Goal: Task Accomplishment & Management: Manage account settings

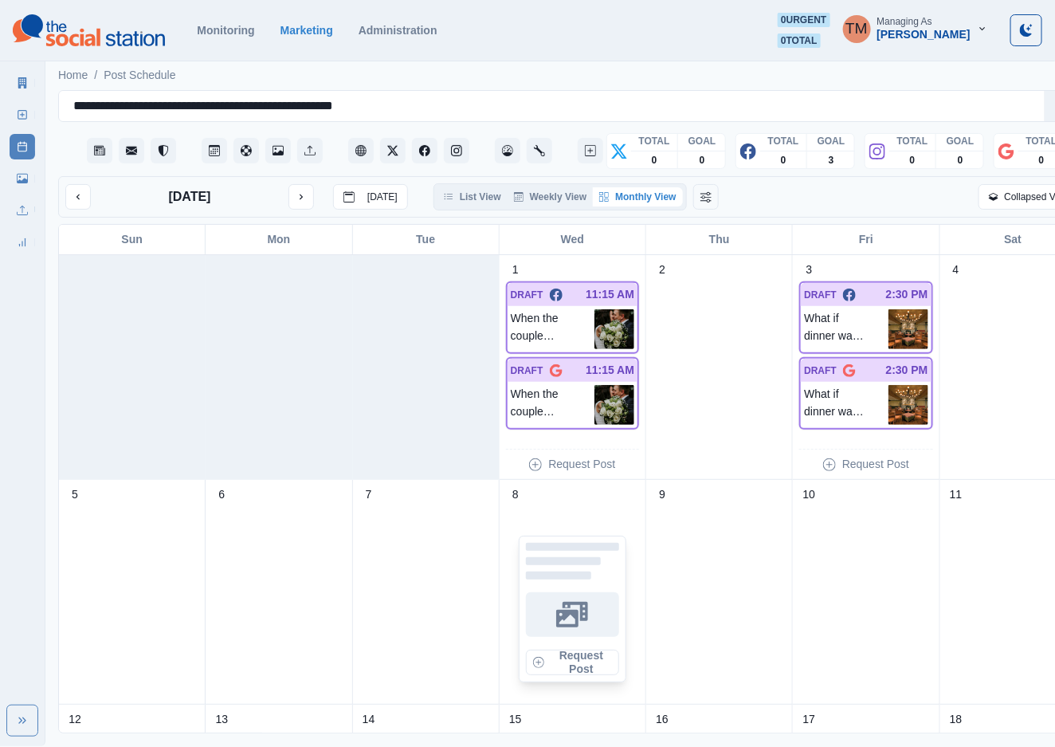
scroll to position [239, 0]
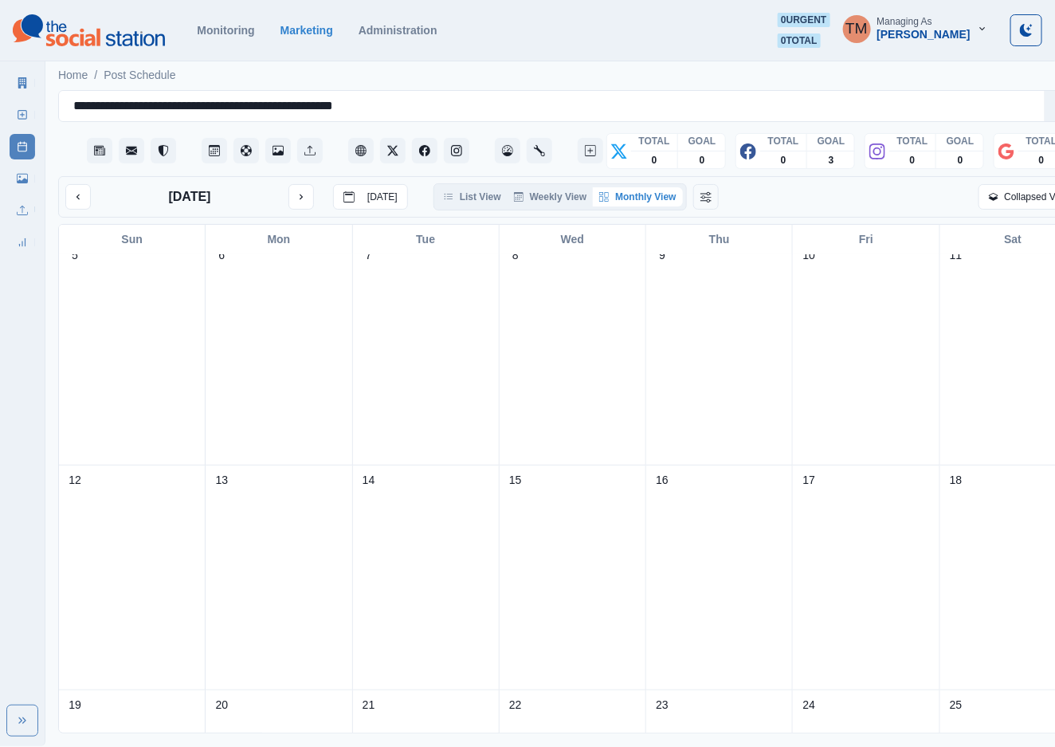
click at [20, 178] on icon at bounding box center [22, 178] width 11 height 11
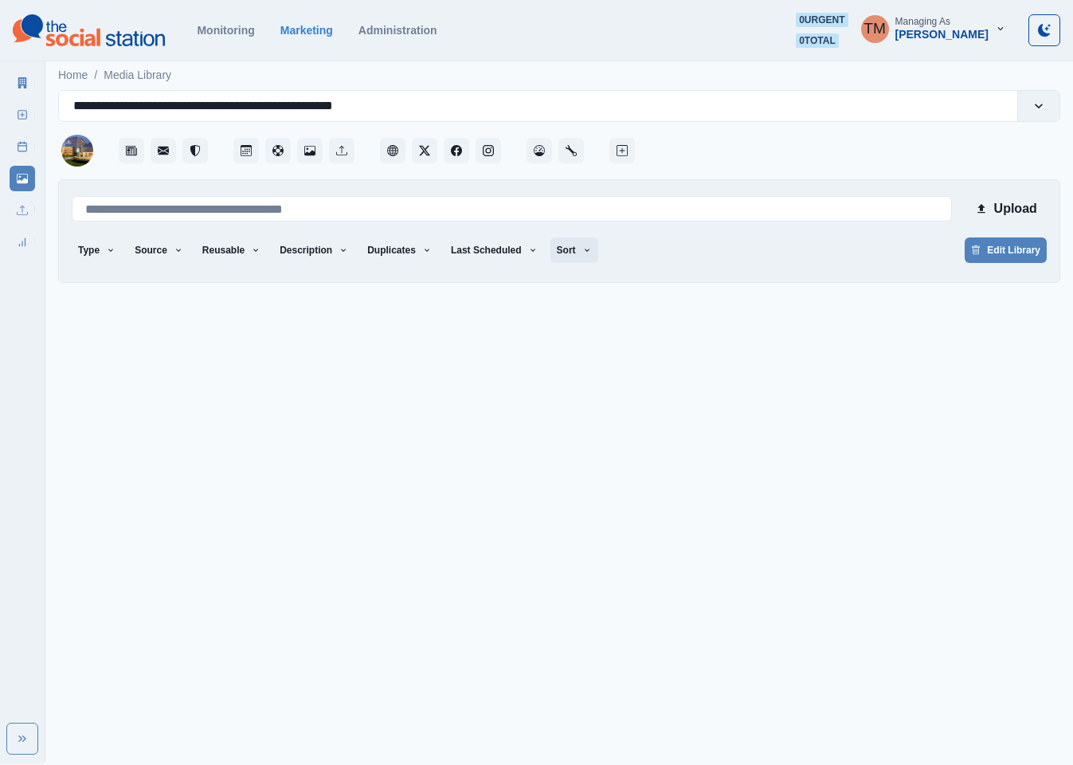
click at [555, 249] on button "Sort" at bounding box center [575, 249] width 48 height 25
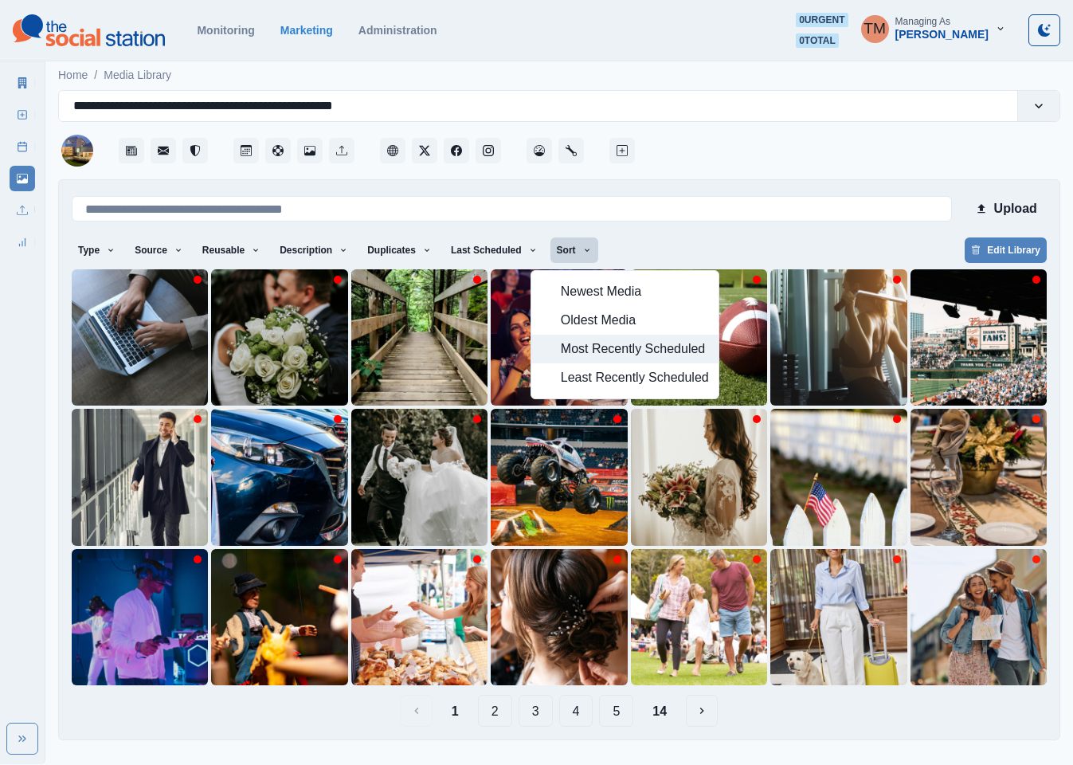
click at [588, 354] on span "Most Recently Scheduled" at bounding box center [635, 348] width 148 height 19
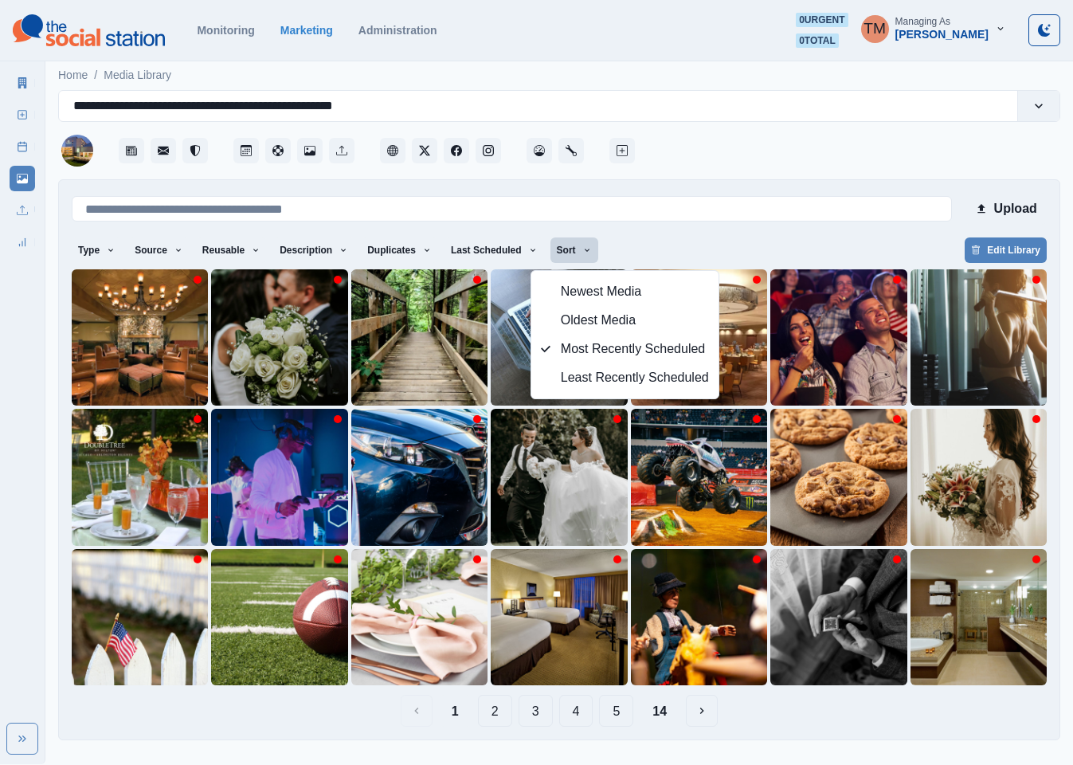
click at [763, 242] on div "Type Any Image Video Source Any Upload Social Manager Found: Instagram Found: G…" at bounding box center [559, 251] width 975 height 29
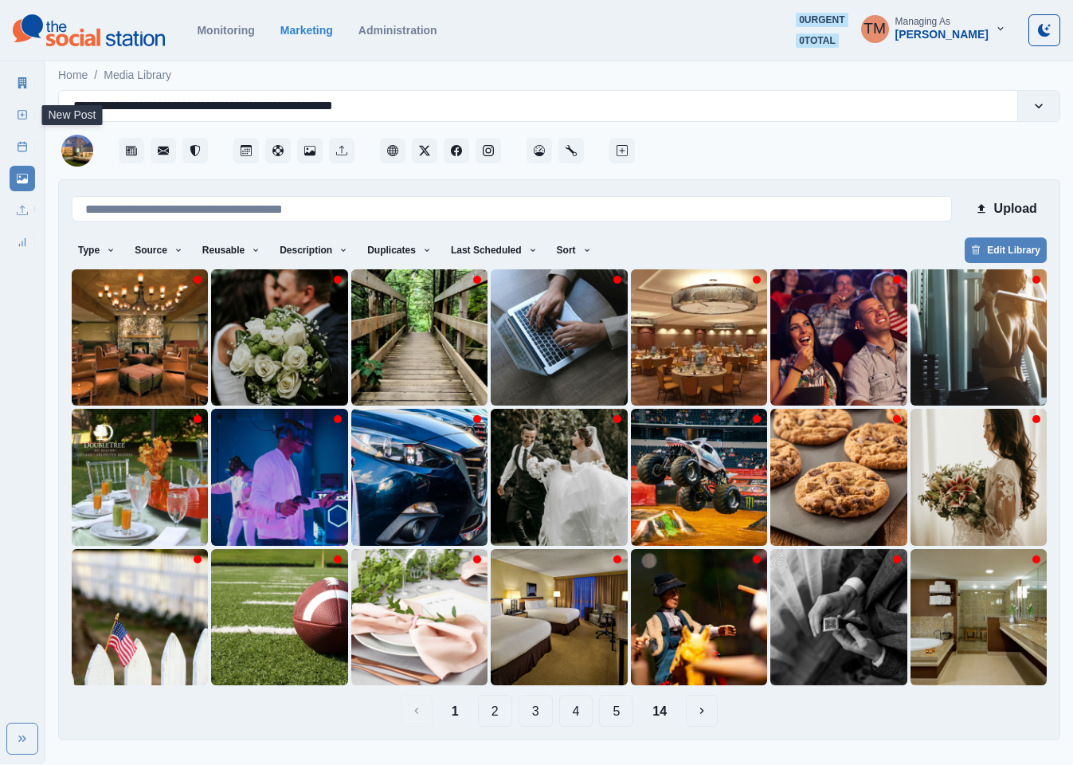
click at [19, 116] on icon at bounding box center [22, 114] width 11 height 11
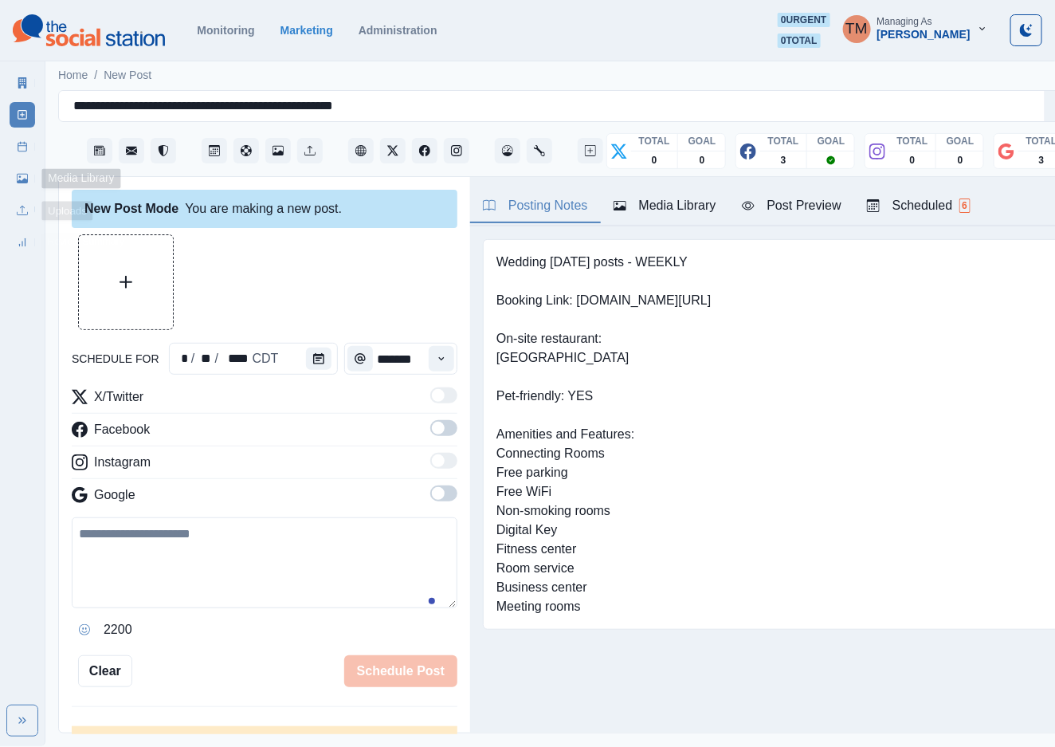
click at [22, 173] on icon at bounding box center [22, 178] width 11 height 11
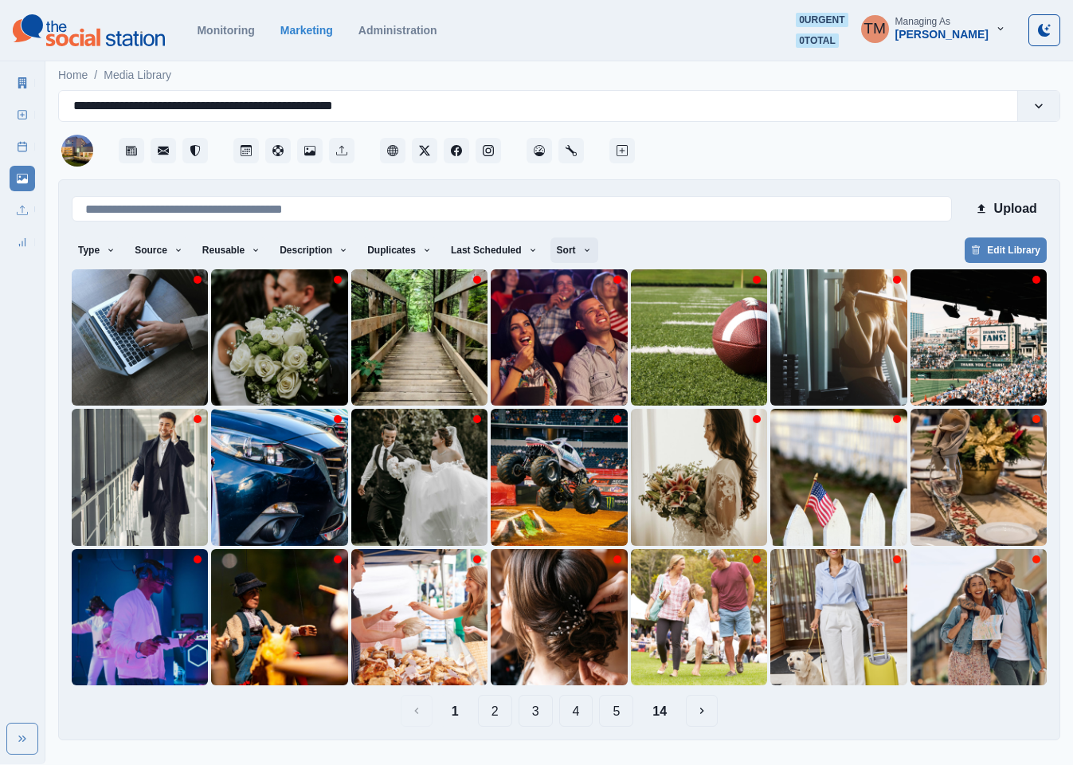
click at [557, 252] on button "Sort" at bounding box center [575, 249] width 48 height 25
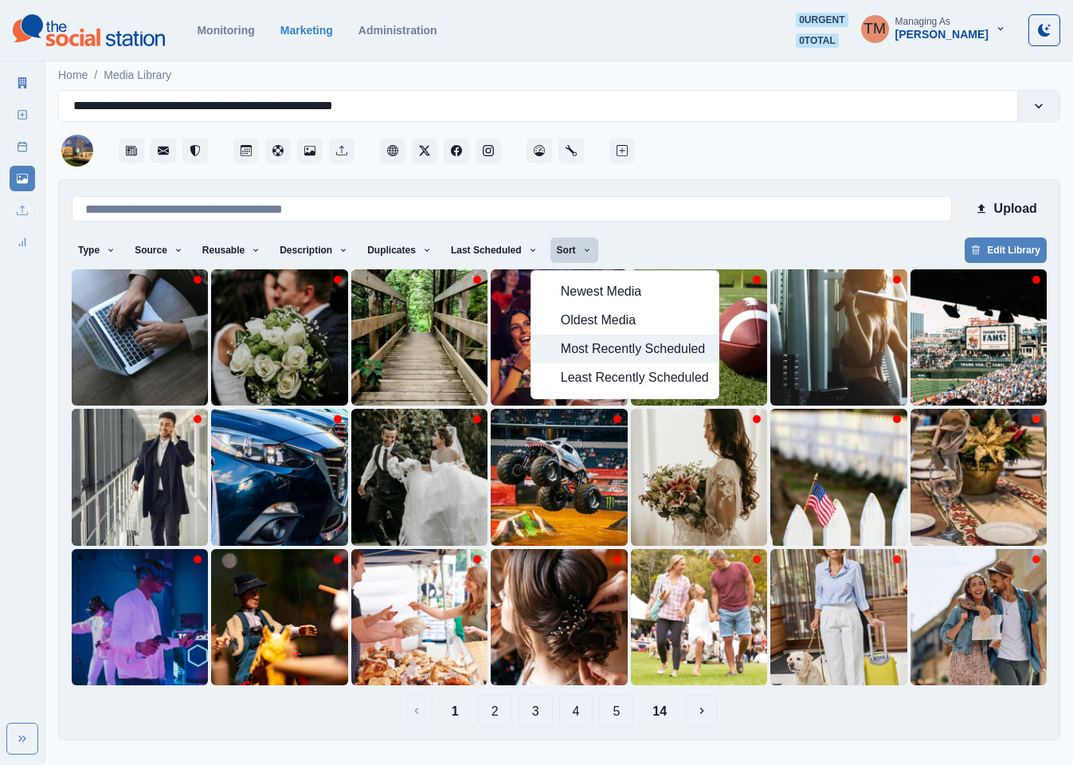
click at [590, 347] on span "Most Recently Scheduled" at bounding box center [635, 348] width 148 height 19
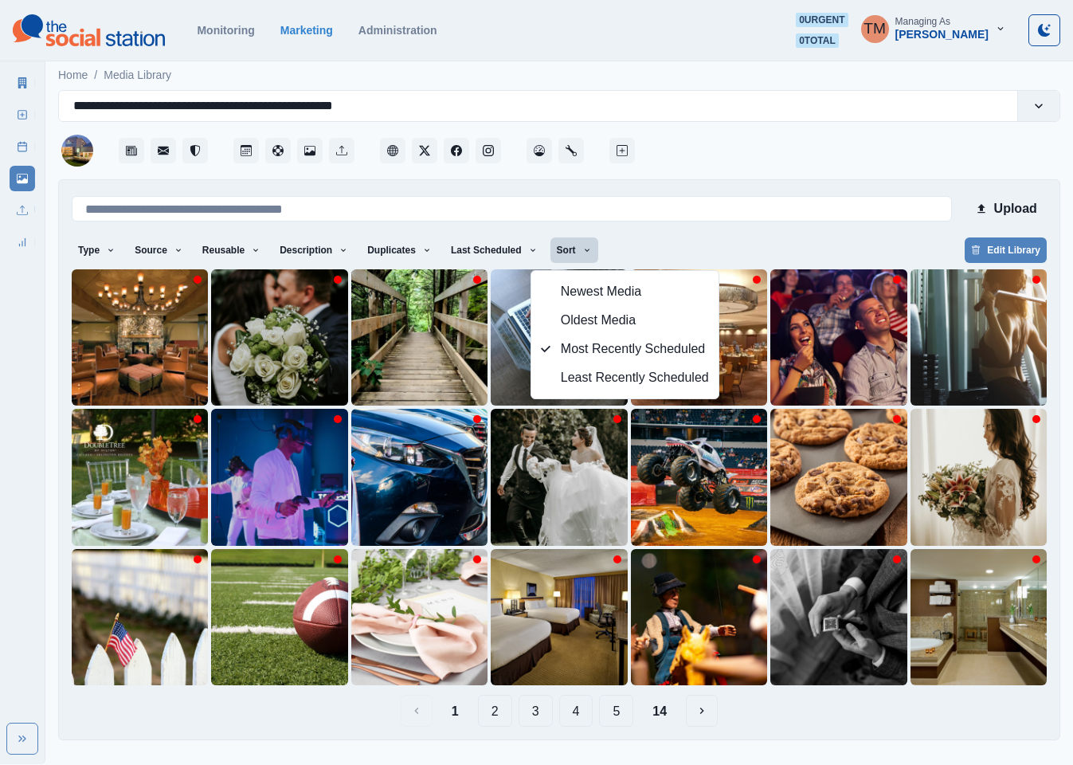
click at [667, 710] on button "14" at bounding box center [660, 711] width 40 height 32
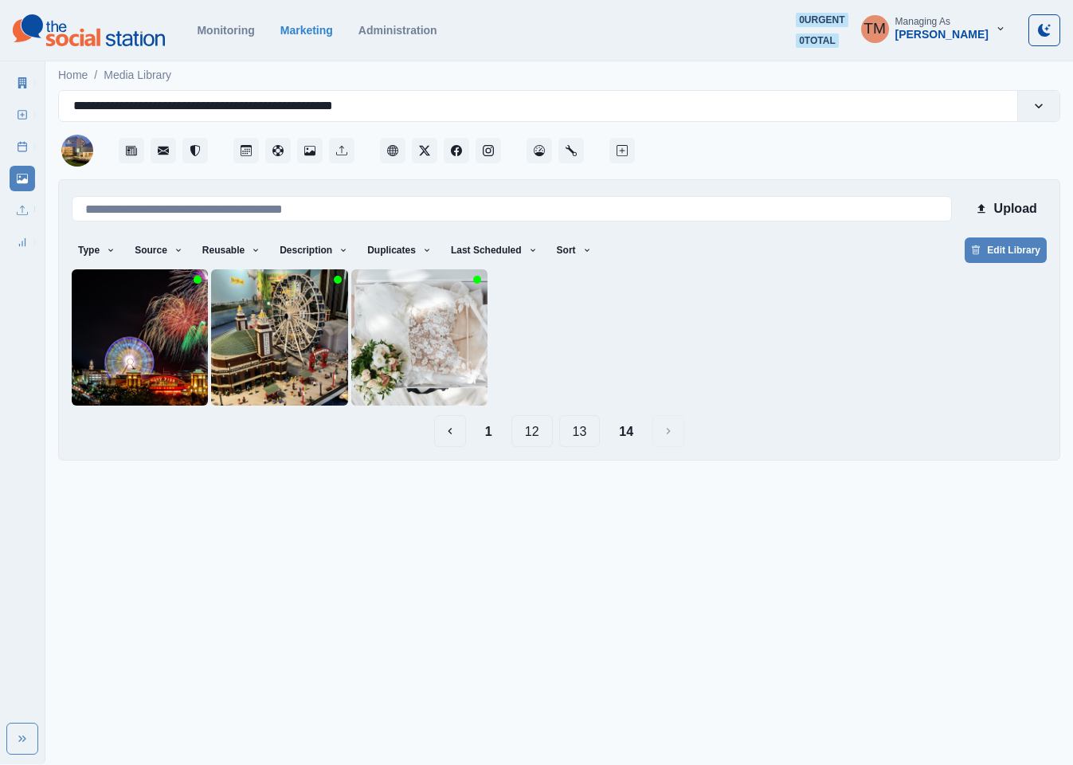
click at [584, 440] on button "13" at bounding box center [579, 431] width 41 height 32
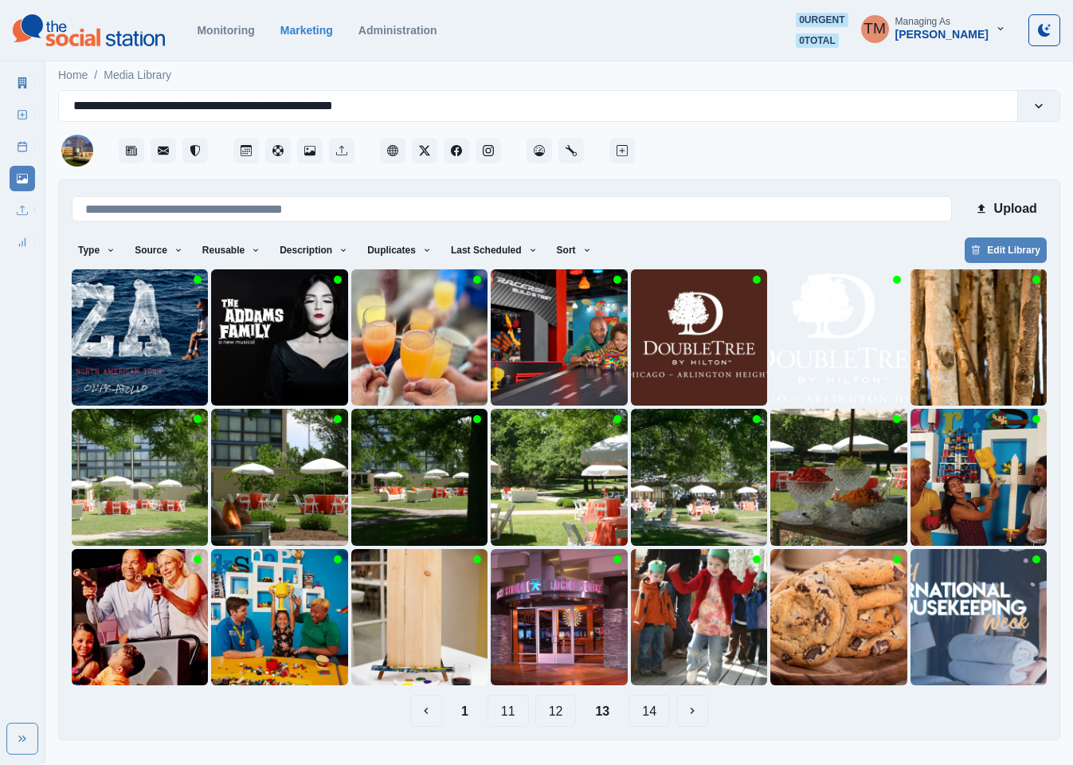
click at [548, 711] on button "12" at bounding box center [555, 711] width 41 height 32
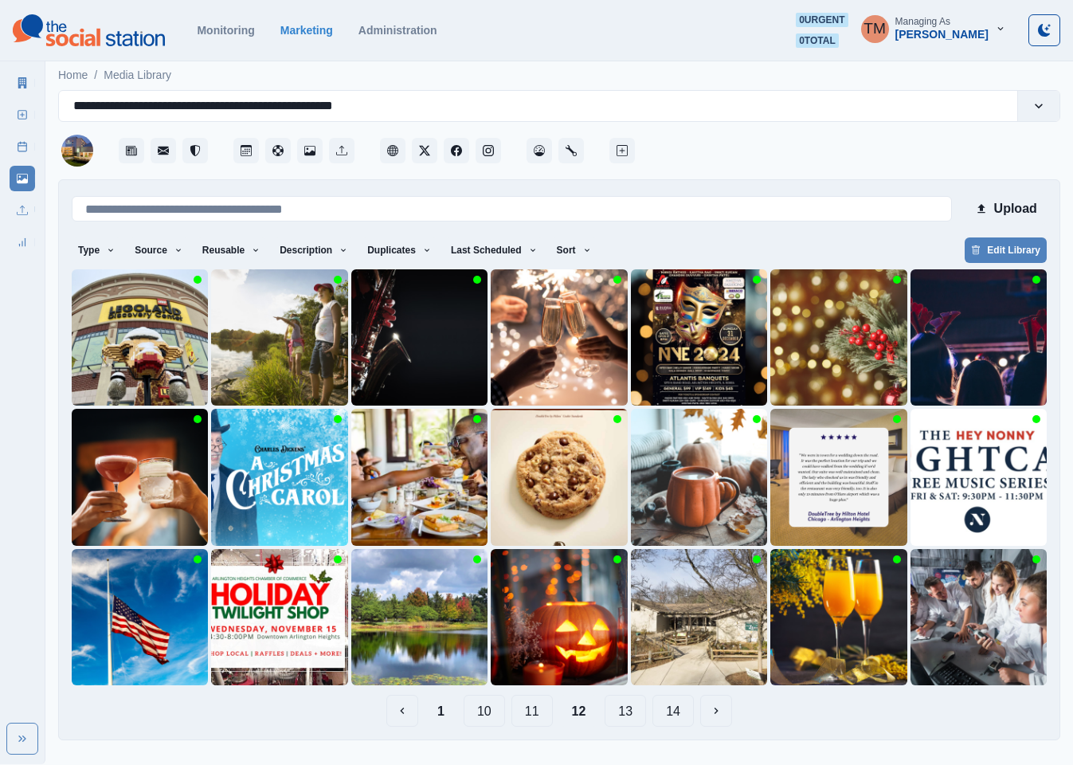
click at [535, 715] on button "11" at bounding box center [532, 711] width 41 height 32
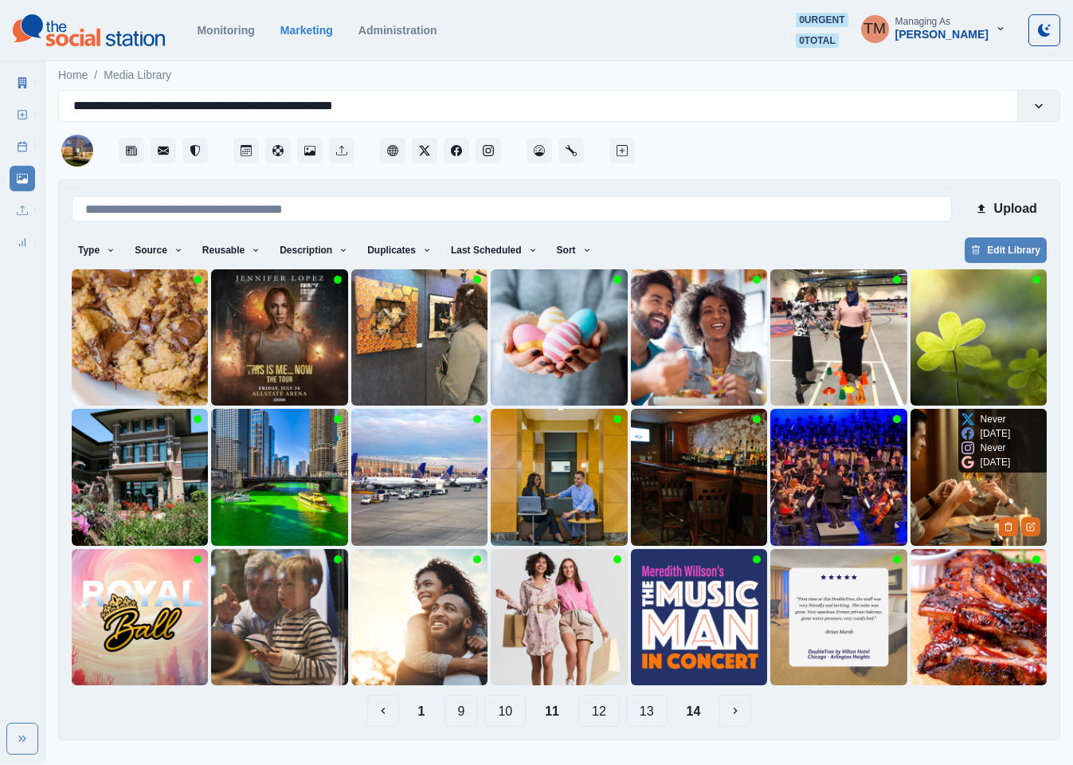
click at [935, 485] on img at bounding box center [979, 477] width 136 height 136
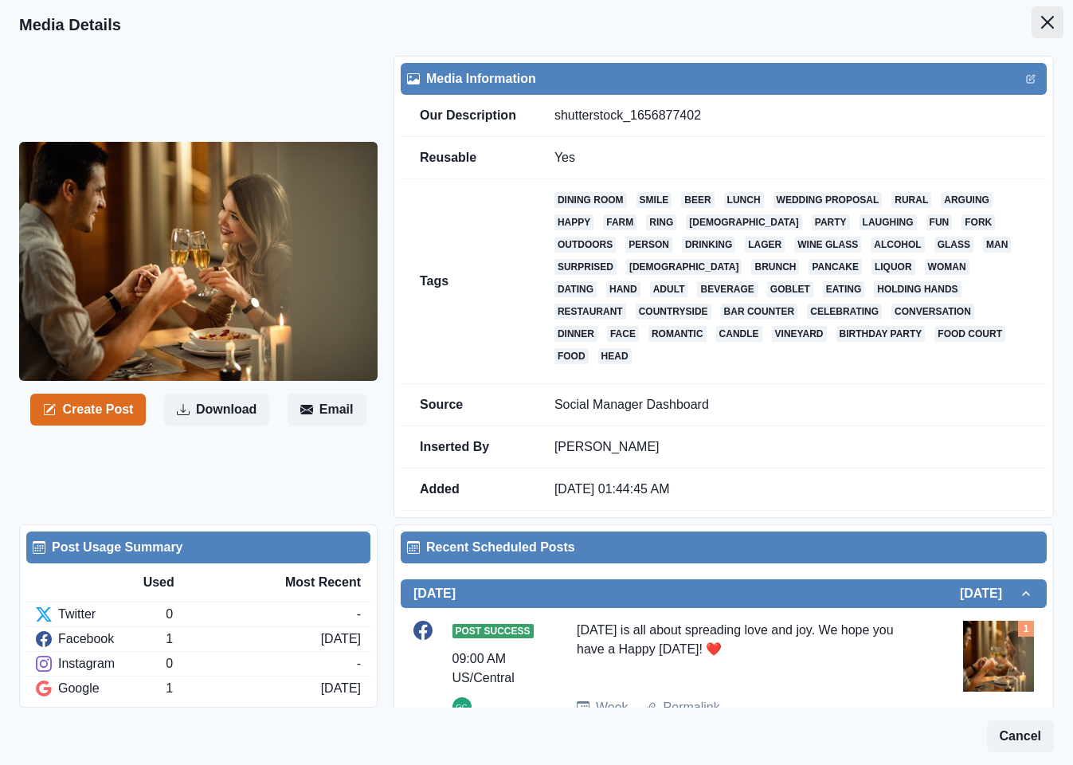
click at [1038, 20] on button "Close" at bounding box center [1048, 22] width 32 height 32
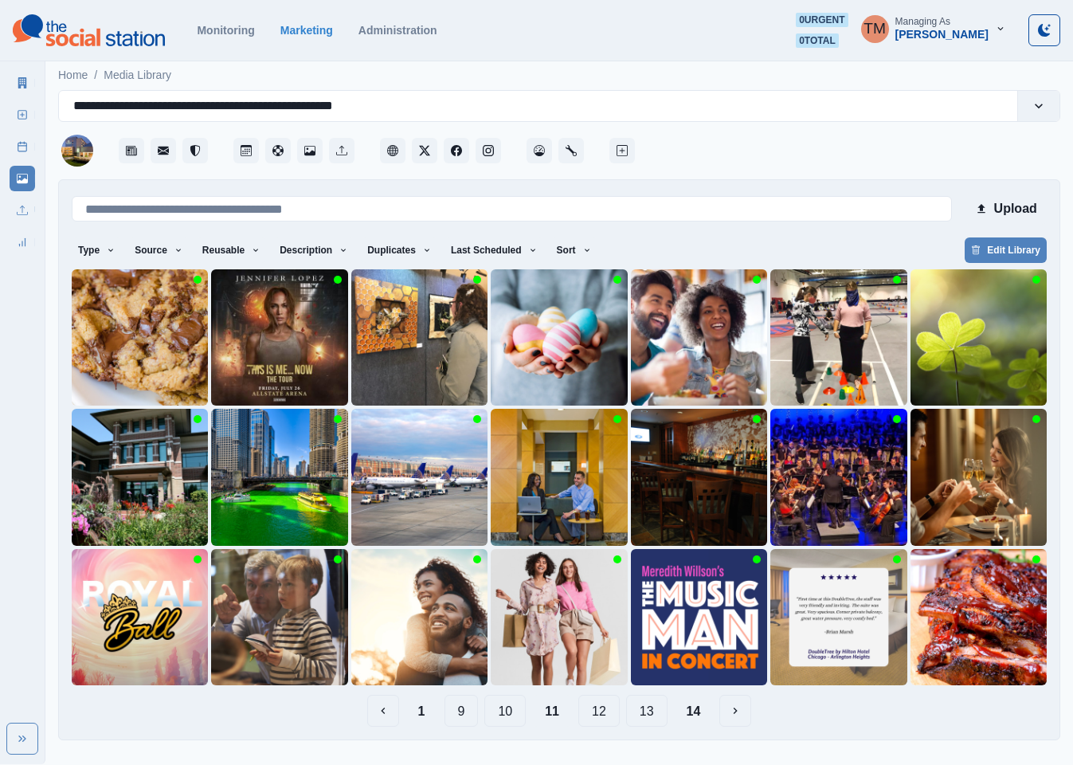
click at [512, 717] on button "10" at bounding box center [504, 711] width 41 height 32
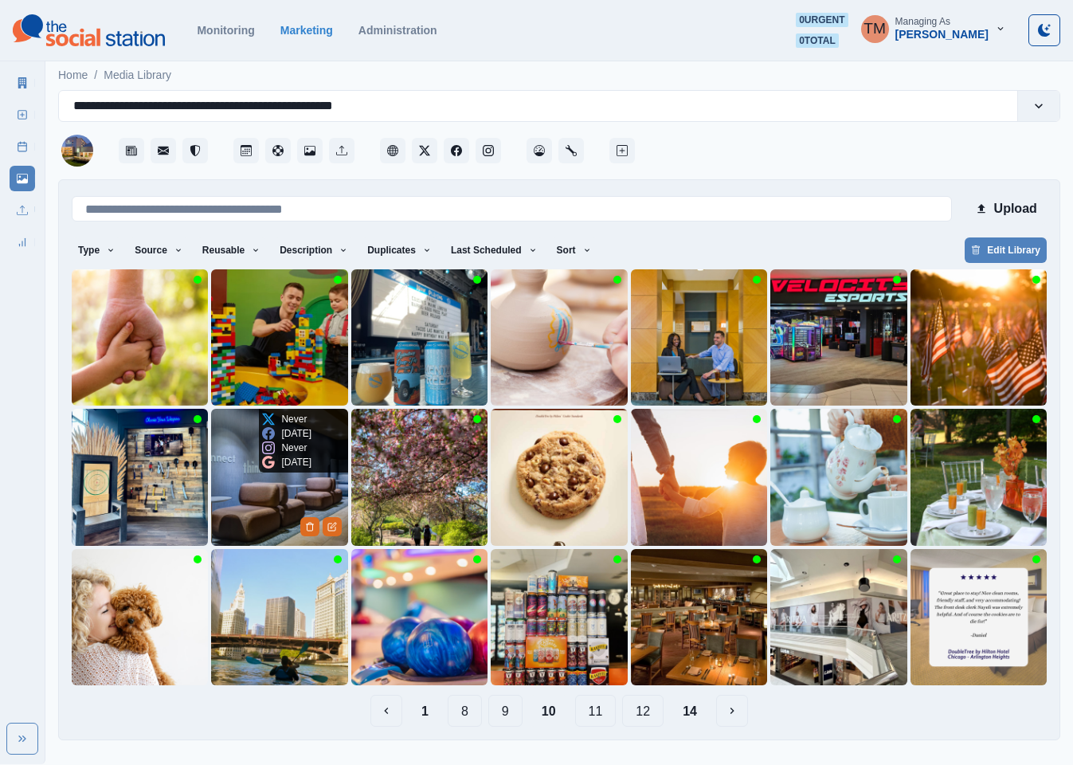
click at [265, 512] on img at bounding box center [279, 477] width 136 height 136
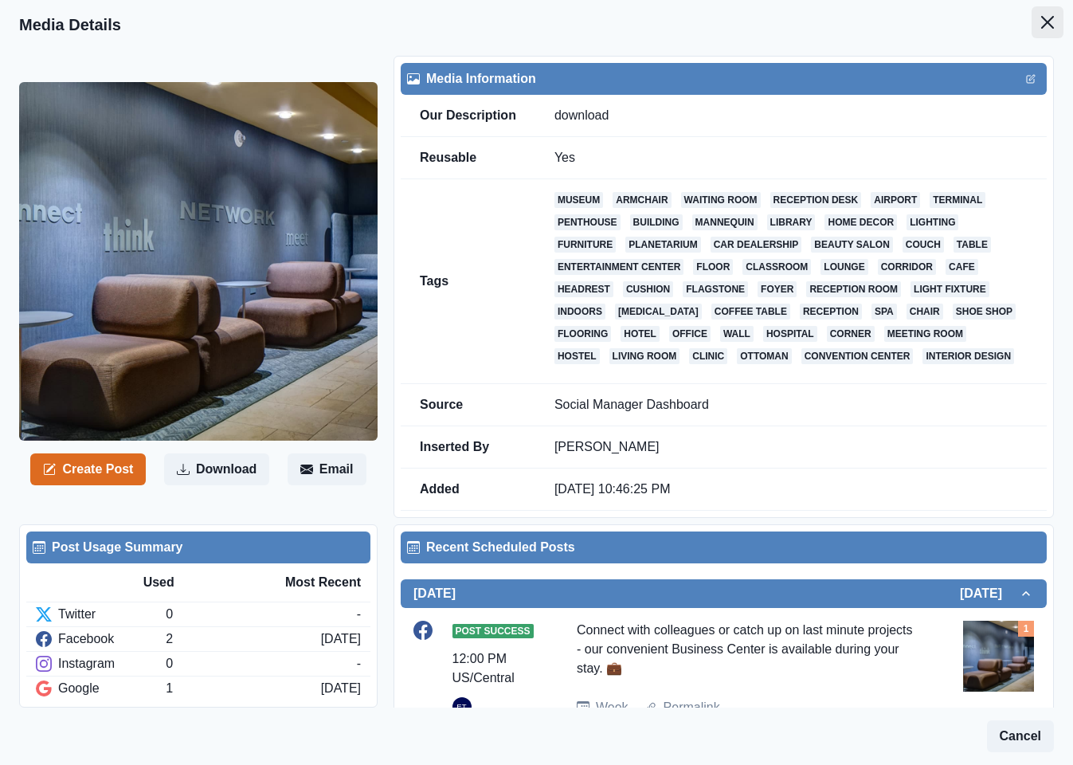
click at [1041, 25] on icon "Close" at bounding box center [1047, 22] width 13 height 13
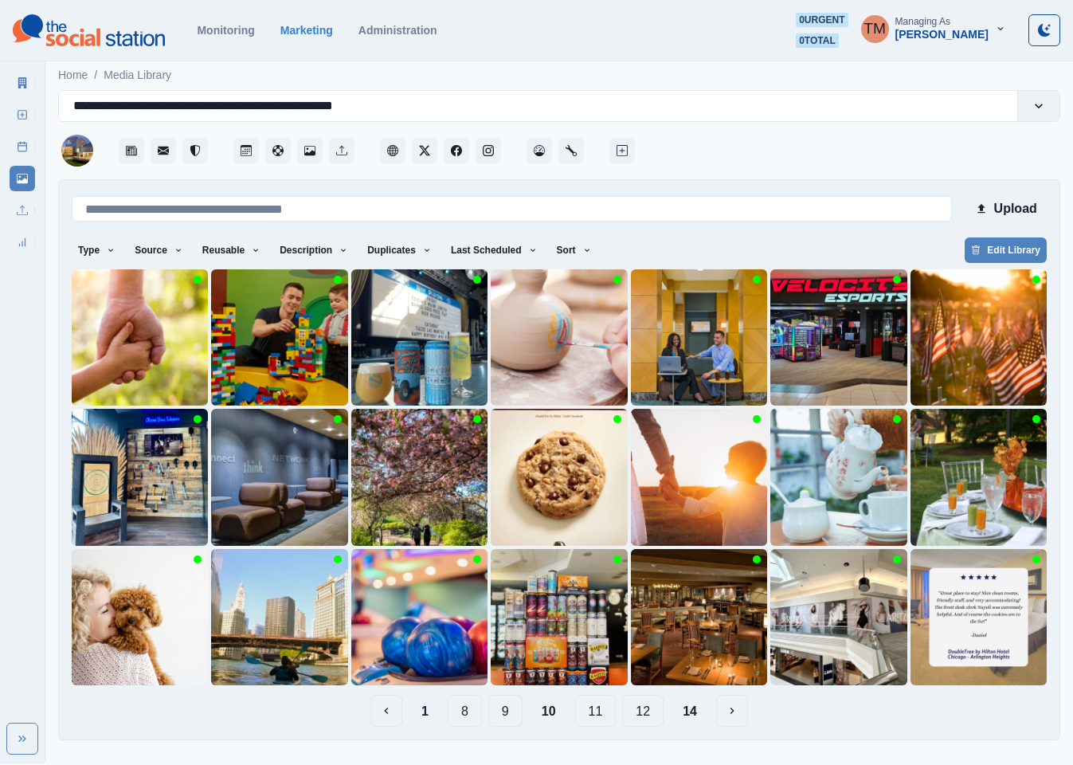
click at [496, 717] on button "9" at bounding box center [505, 711] width 34 height 32
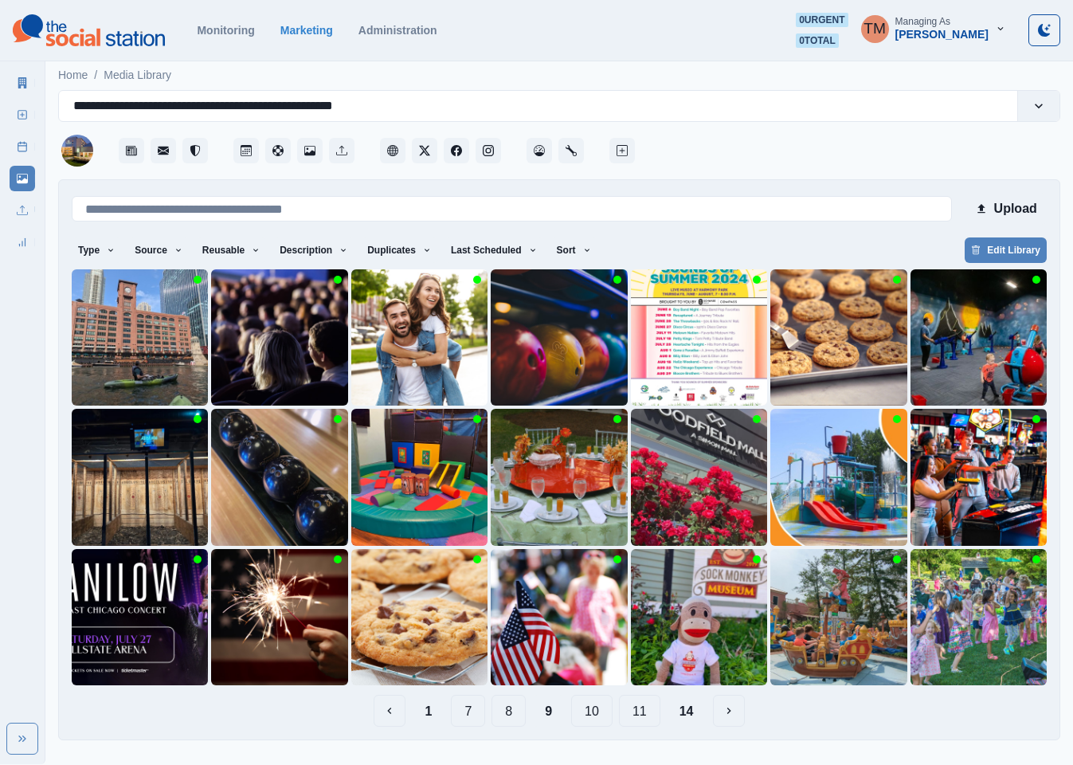
click at [503, 716] on button "8" at bounding box center [509, 711] width 34 height 32
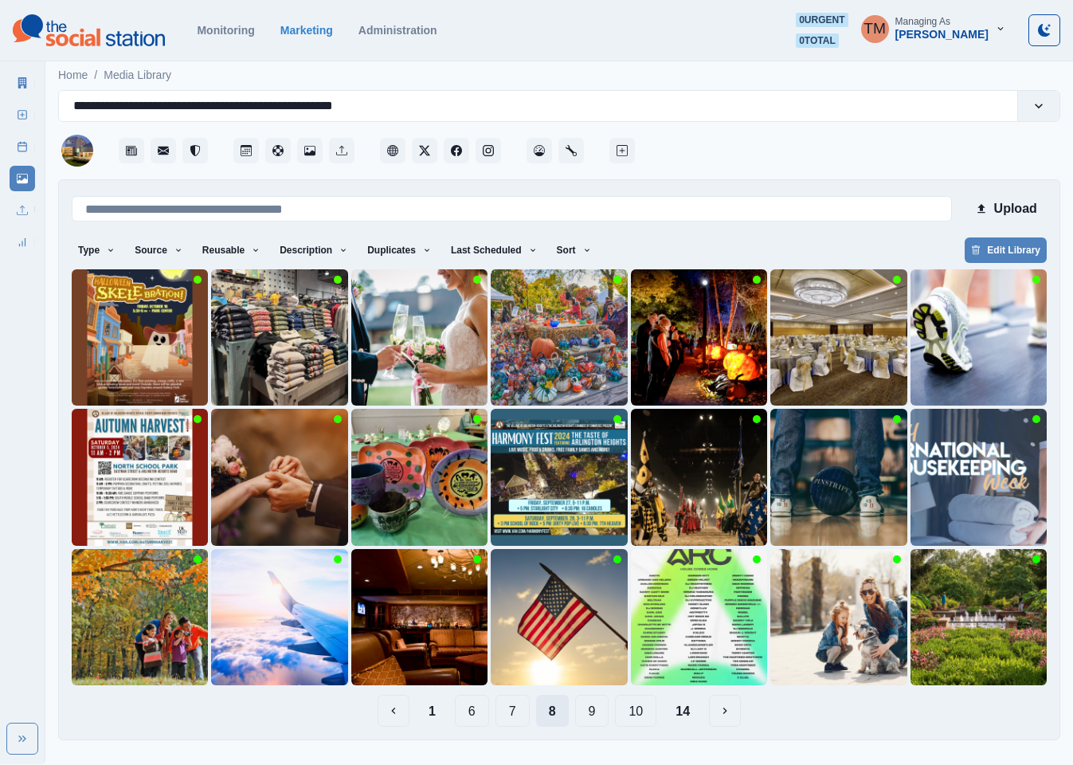
click at [503, 716] on button "7" at bounding box center [513, 711] width 34 height 32
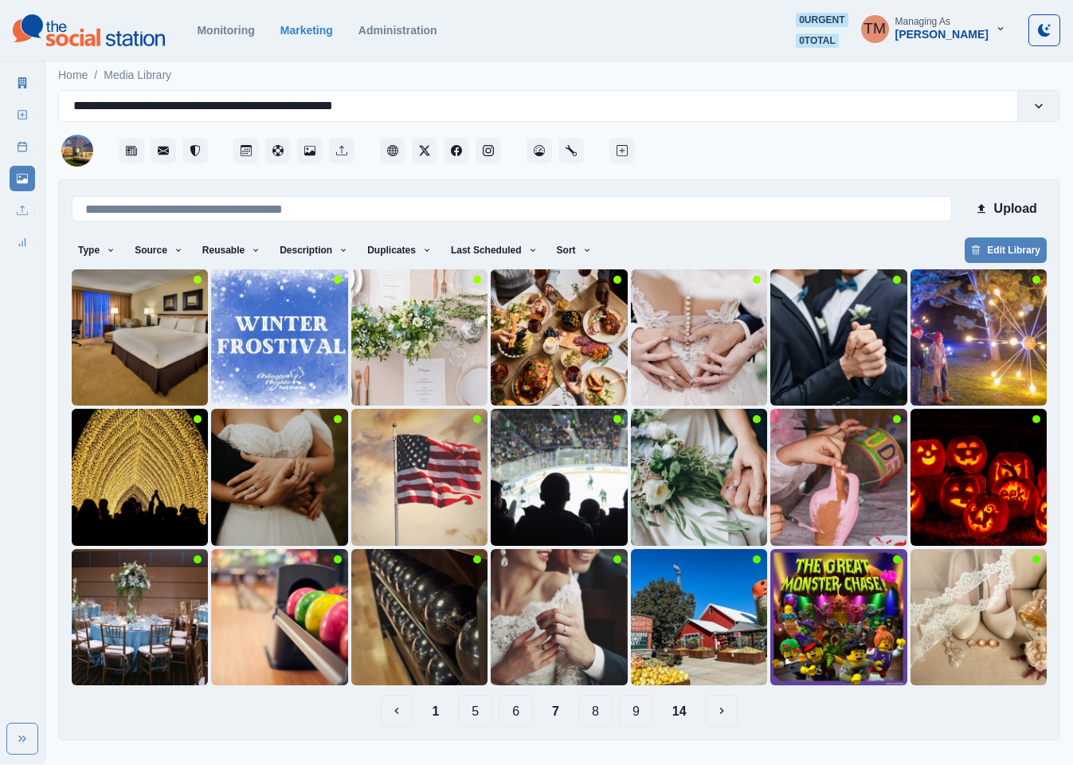
click at [510, 716] on button "6" at bounding box center [516, 711] width 34 height 32
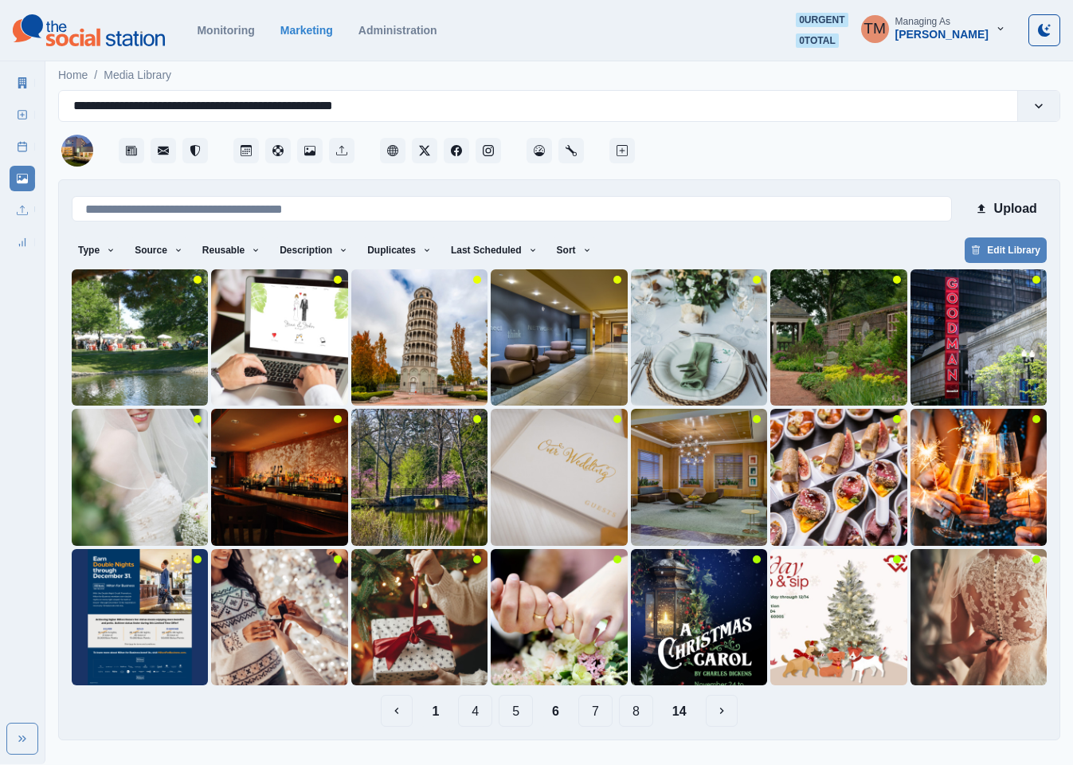
click at [430, 717] on button "1" at bounding box center [435, 711] width 33 height 32
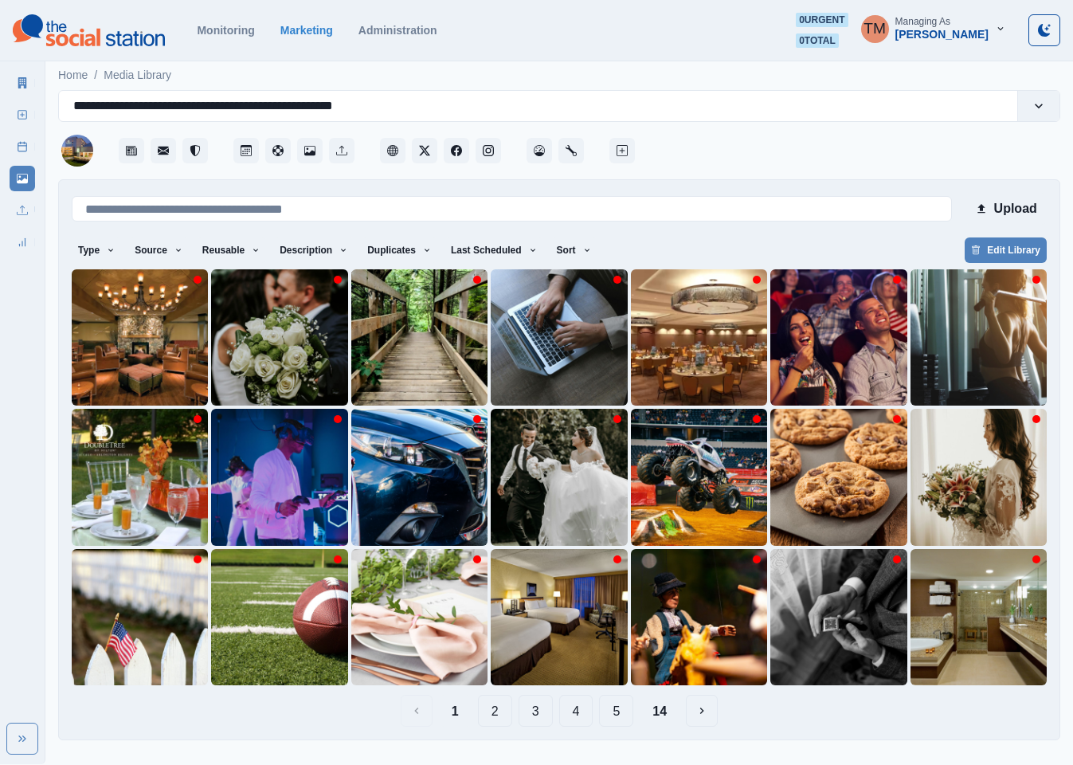
click at [507, 708] on button "2" at bounding box center [495, 711] width 34 height 32
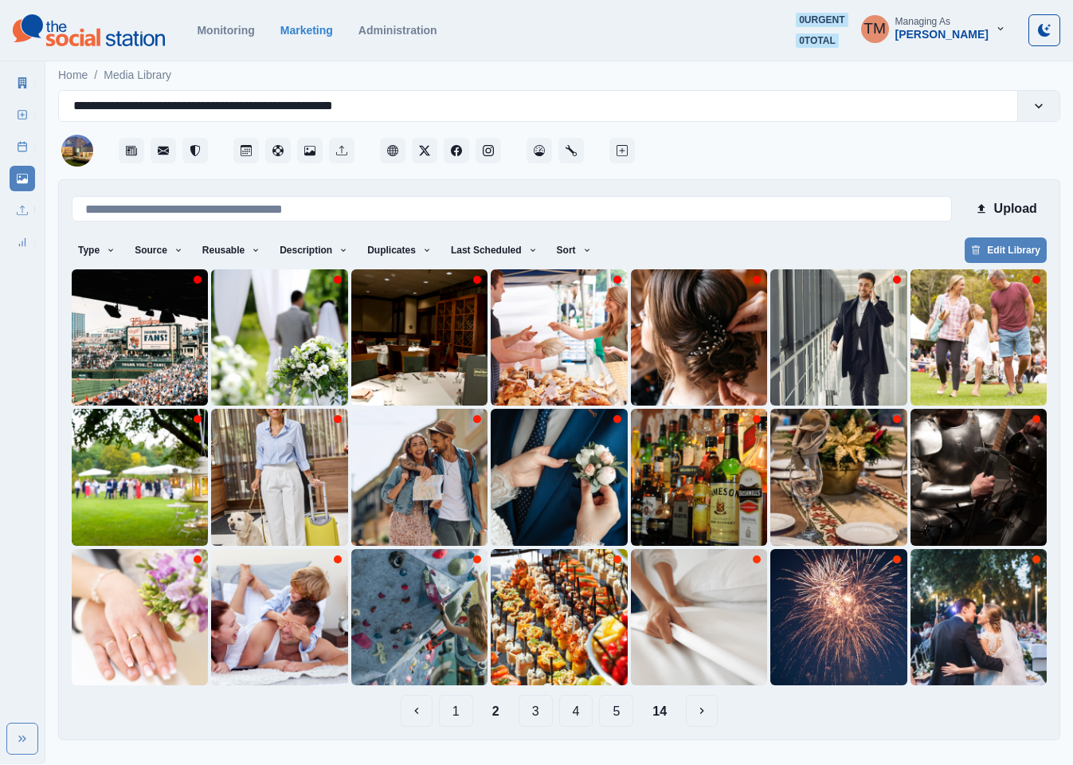
click at [538, 715] on button "3" at bounding box center [536, 711] width 34 height 32
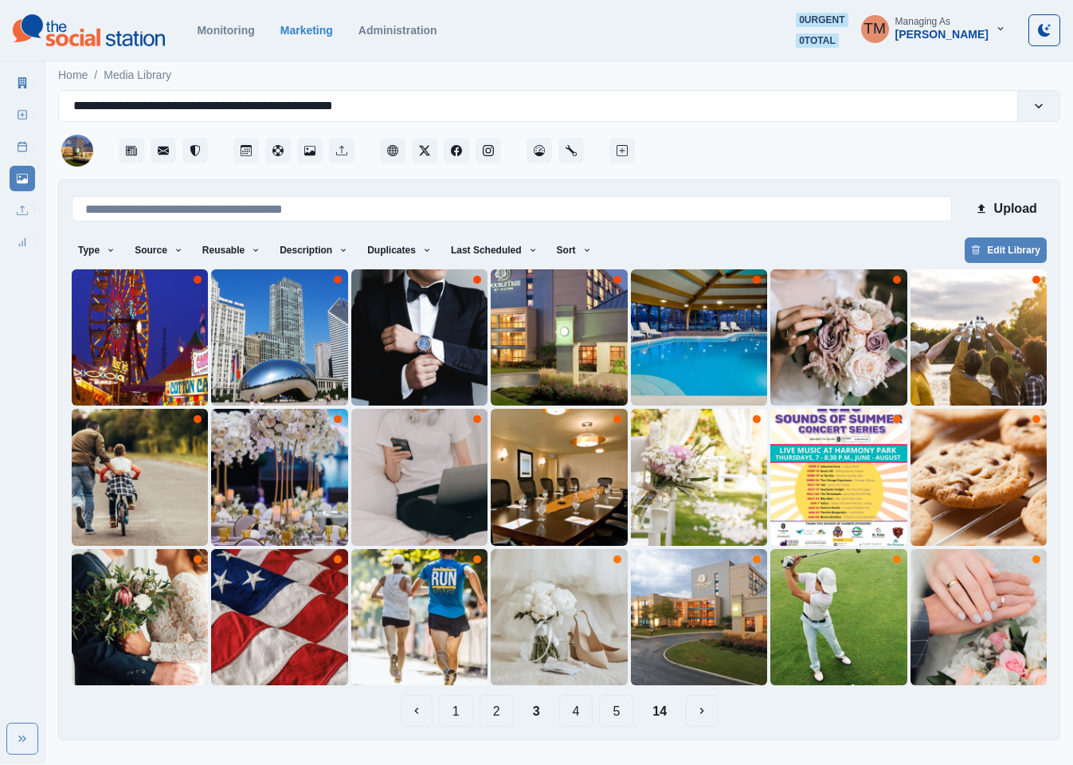
click at [570, 713] on button "4" at bounding box center [576, 711] width 34 height 32
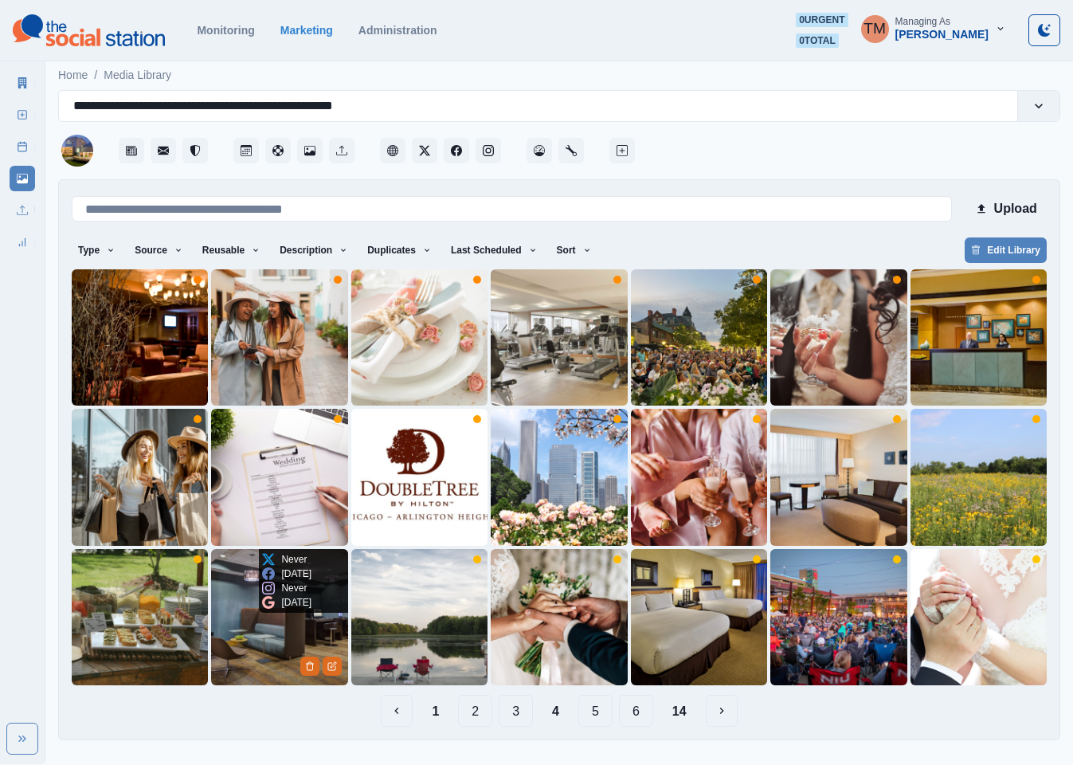
click at [264, 656] on img at bounding box center [279, 617] width 136 height 136
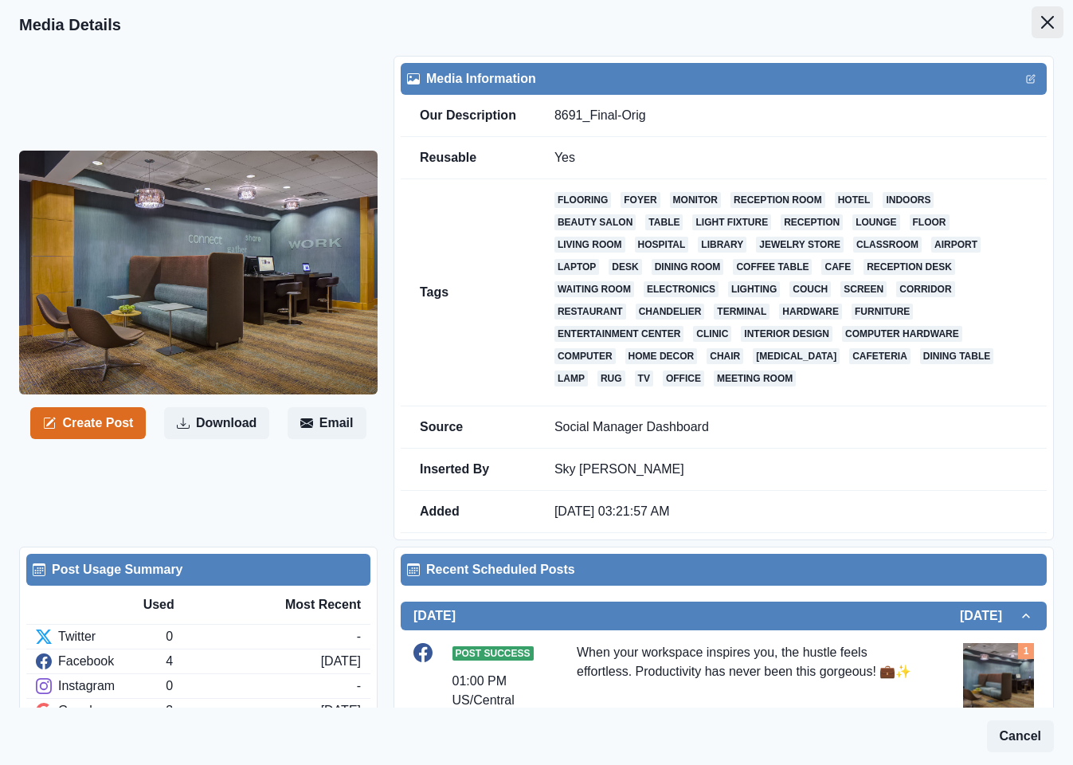
click at [1041, 19] on icon "Close" at bounding box center [1047, 22] width 13 height 13
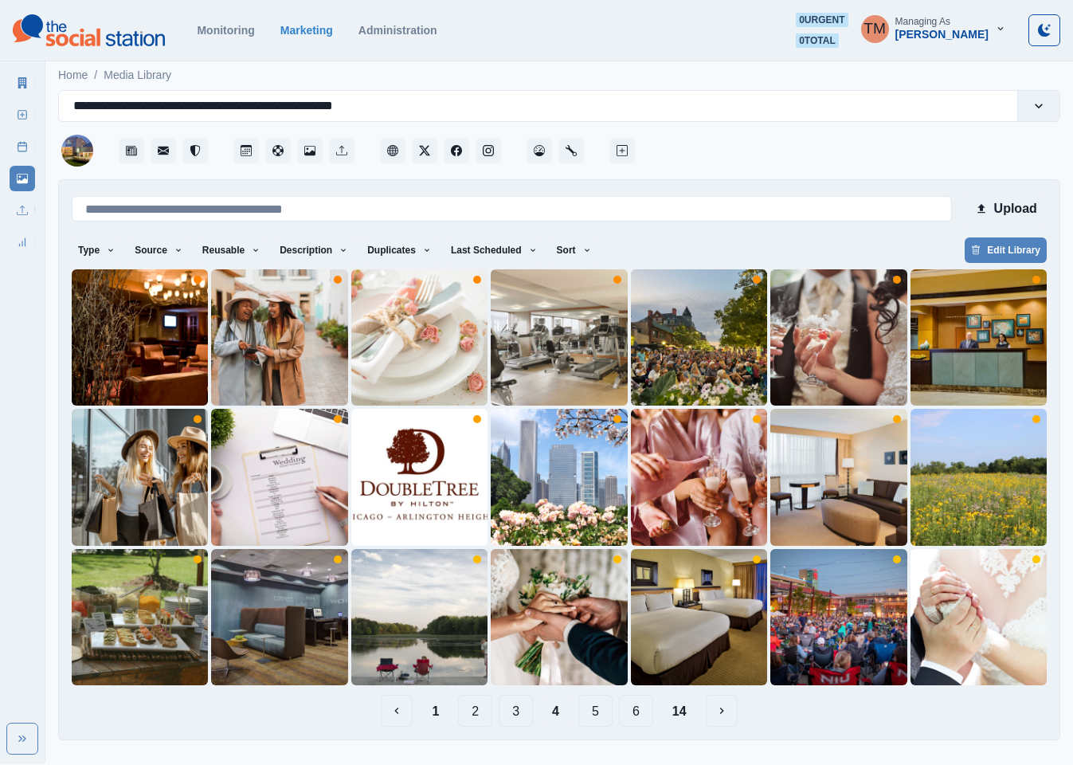
click at [588, 711] on button "5" at bounding box center [596, 711] width 34 height 32
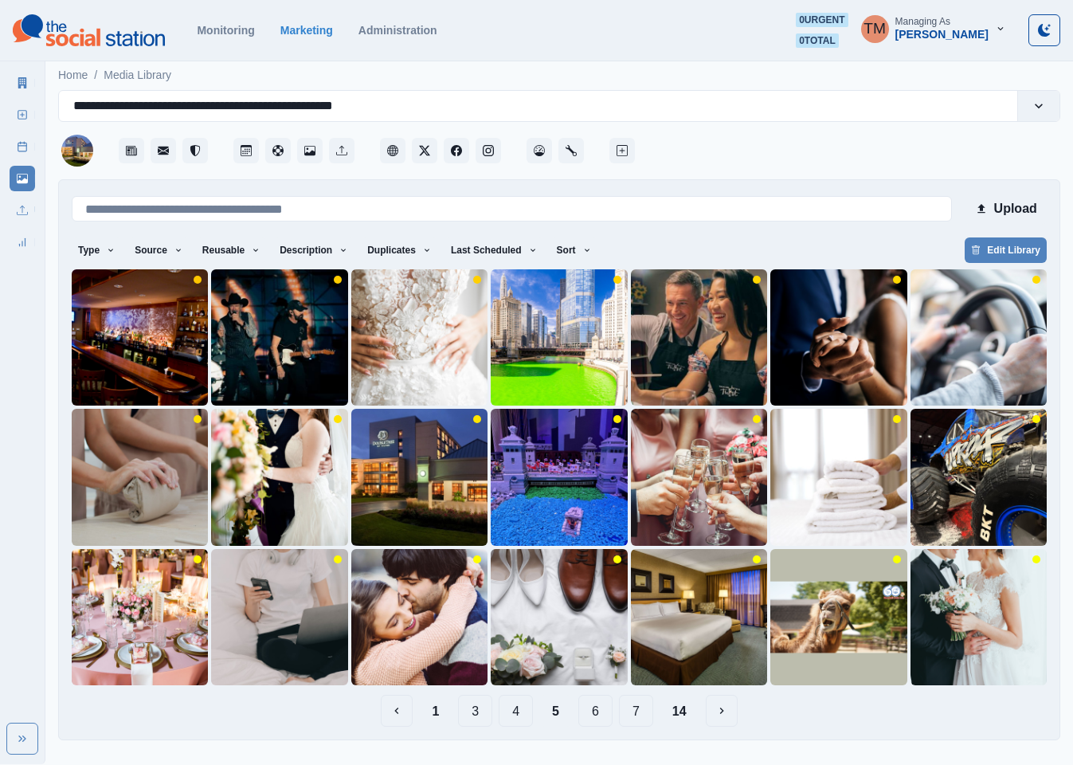
click at [586, 708] on button "6" at bounding box center [596, 711] width 34 height 32
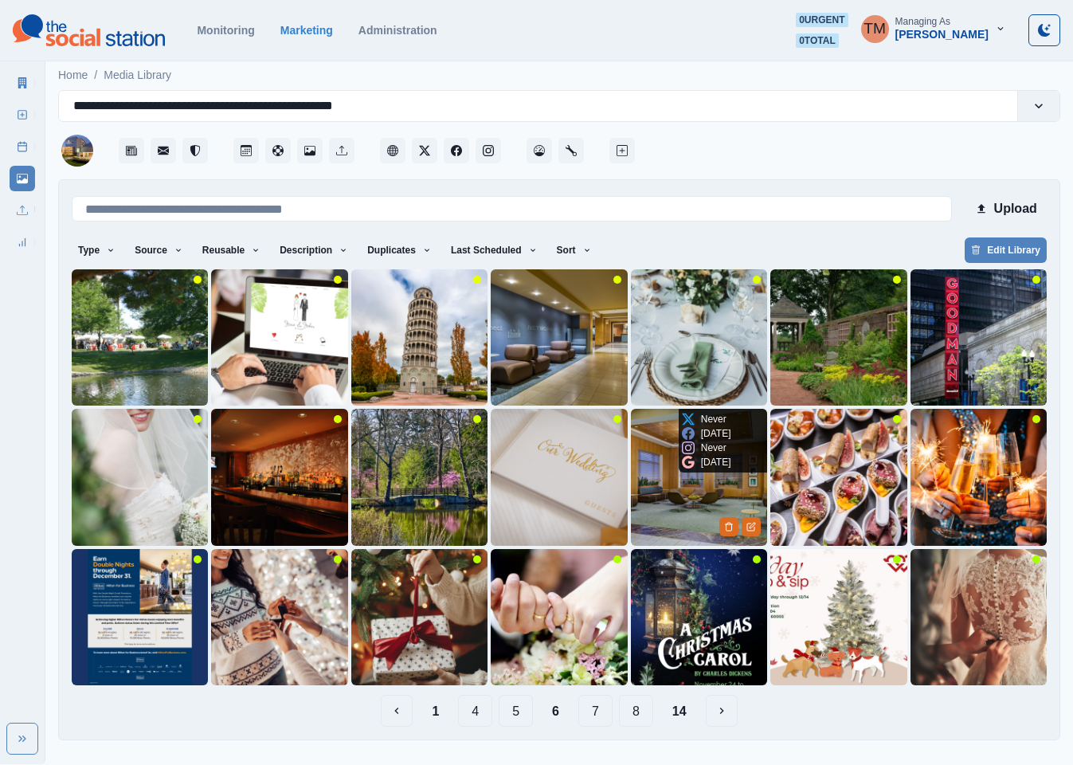
click at [663, 526] on img at bounding box center [699, 477] width 136 height 136
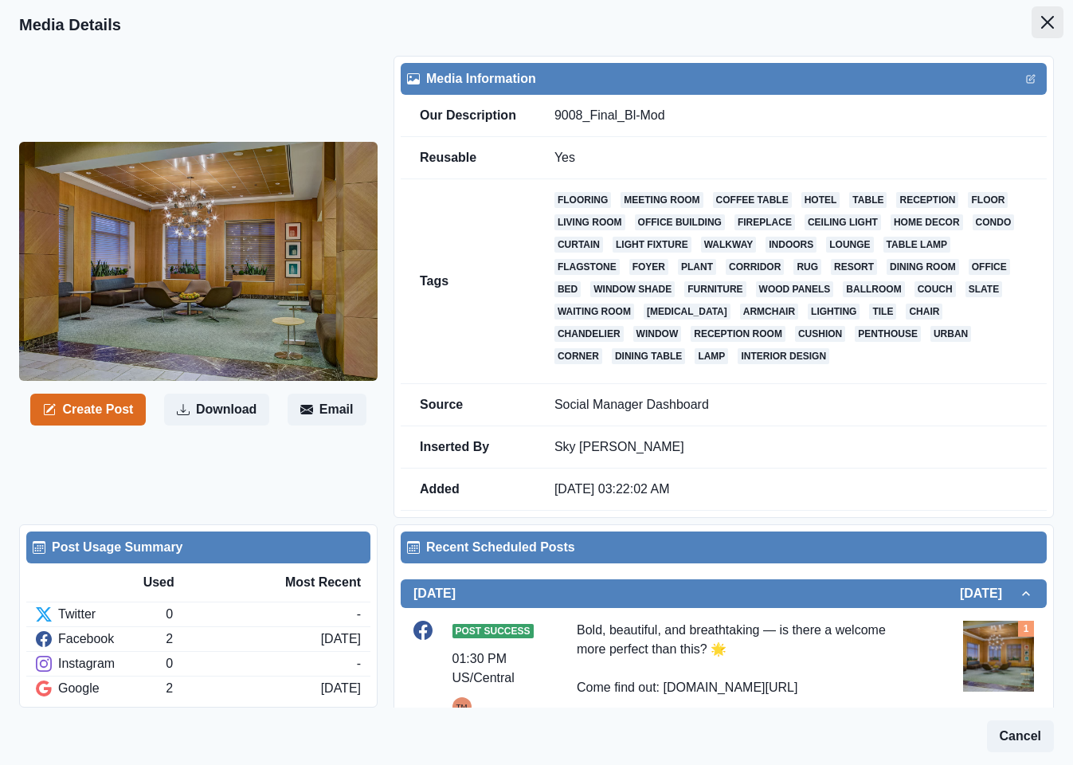
click at [1041, 20] on icon "Close" at bounding box center [1047, 22] width 13 height 13
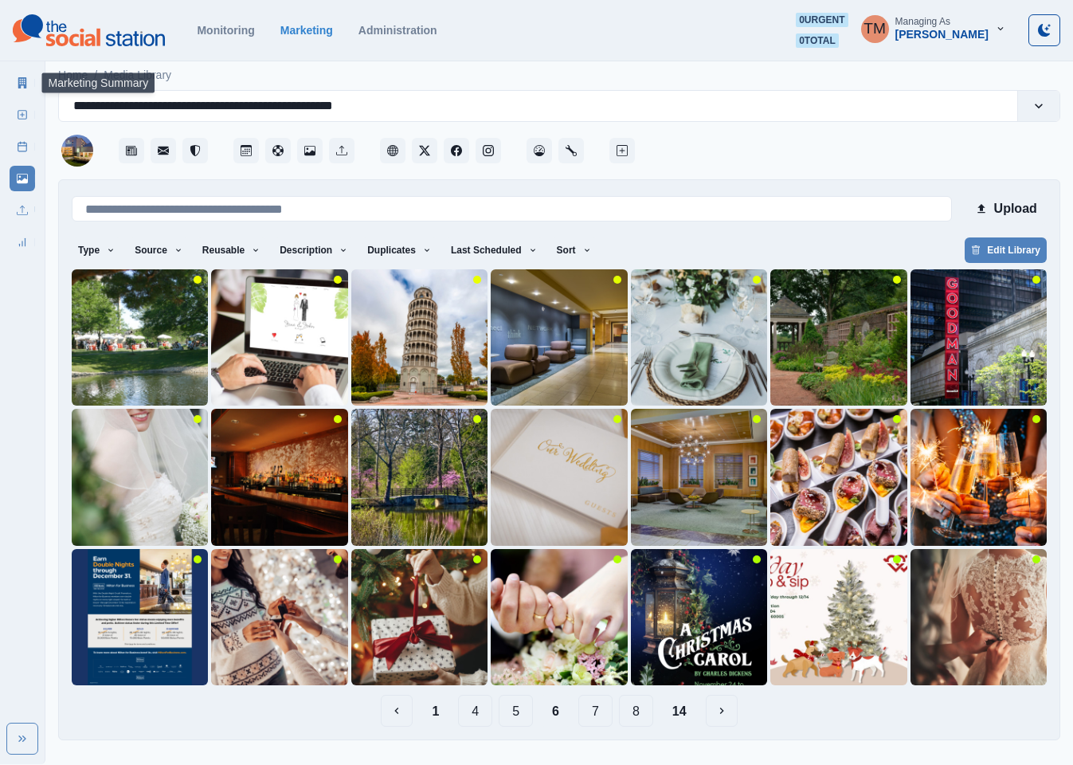
click at [19, 79] on icon at bounding box center [22, 82] width 9 height 11
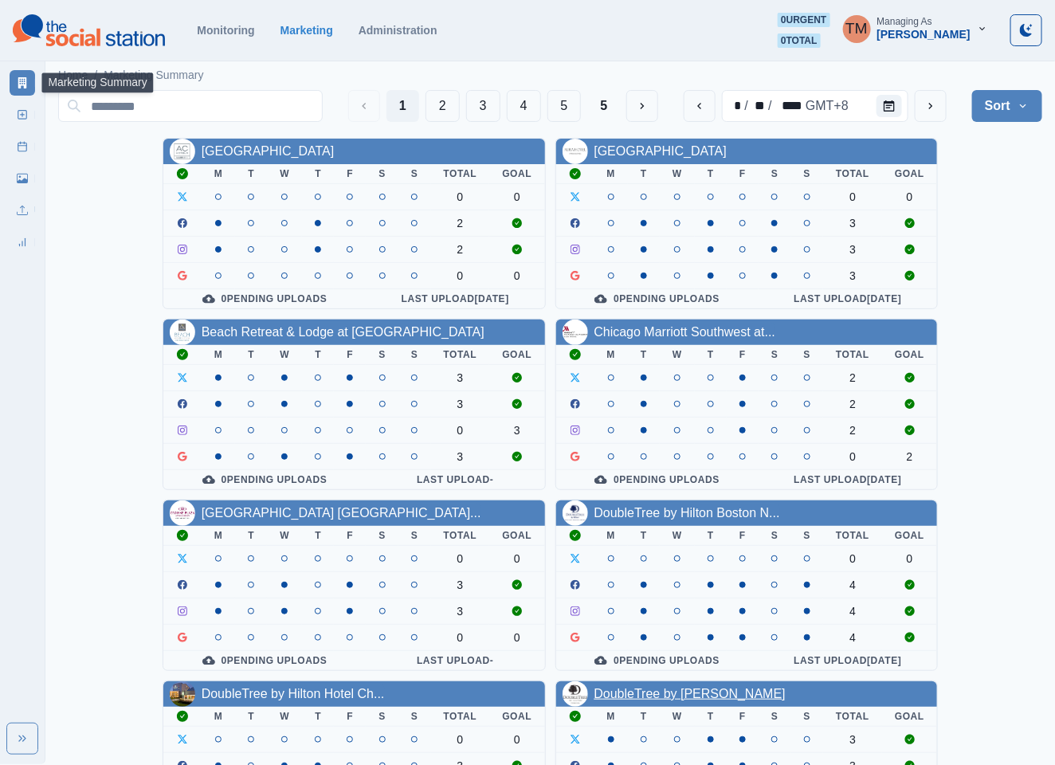
click at [670, 698] on link "DoubleTree by [PERSON_NAME]" at bounding box center [689, 694] width 191 height 14
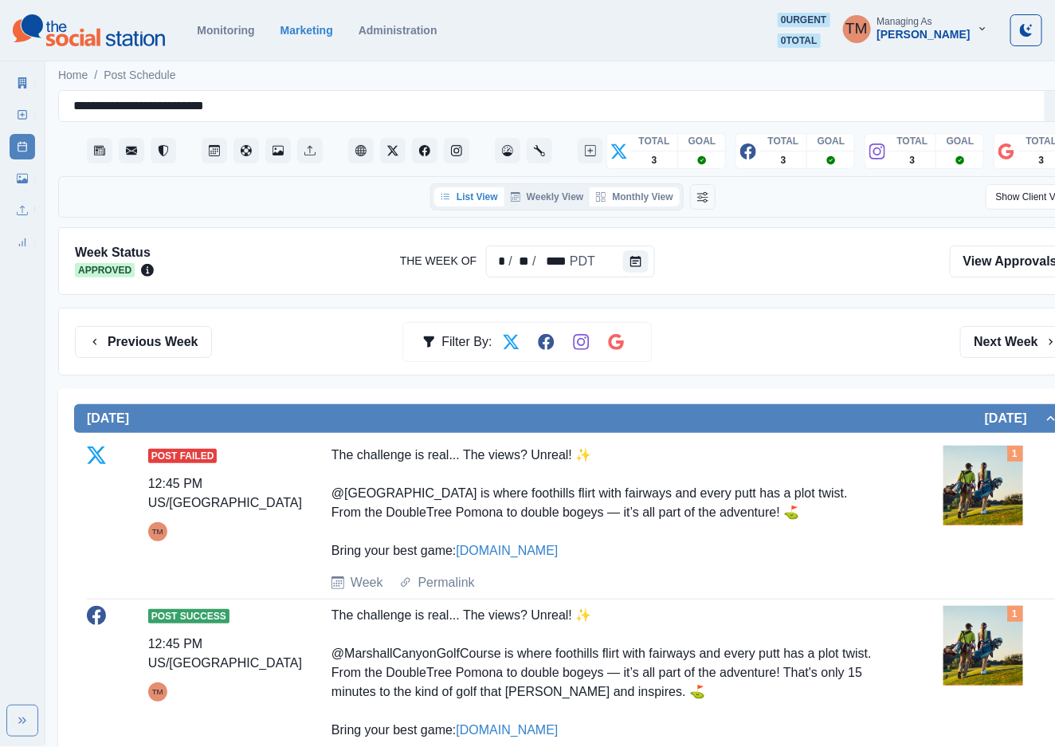
click at [650, 199] on button "Monthly View" at bounding box center [634, 196] width 89 height 19
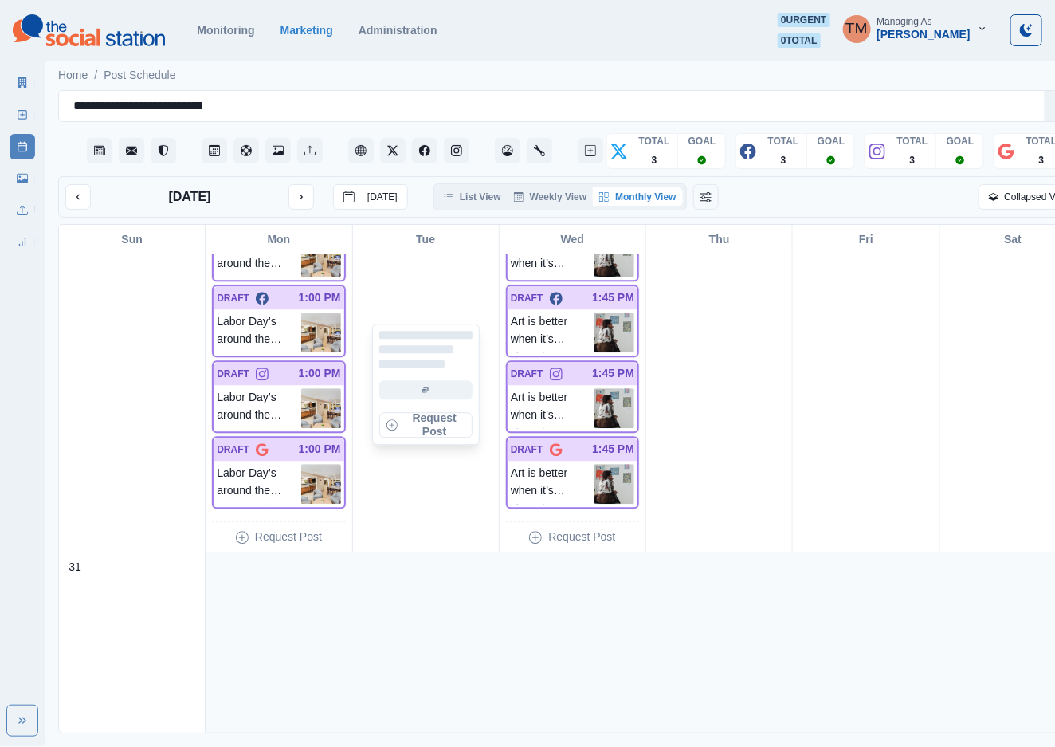
scroll to position [1554, 0]
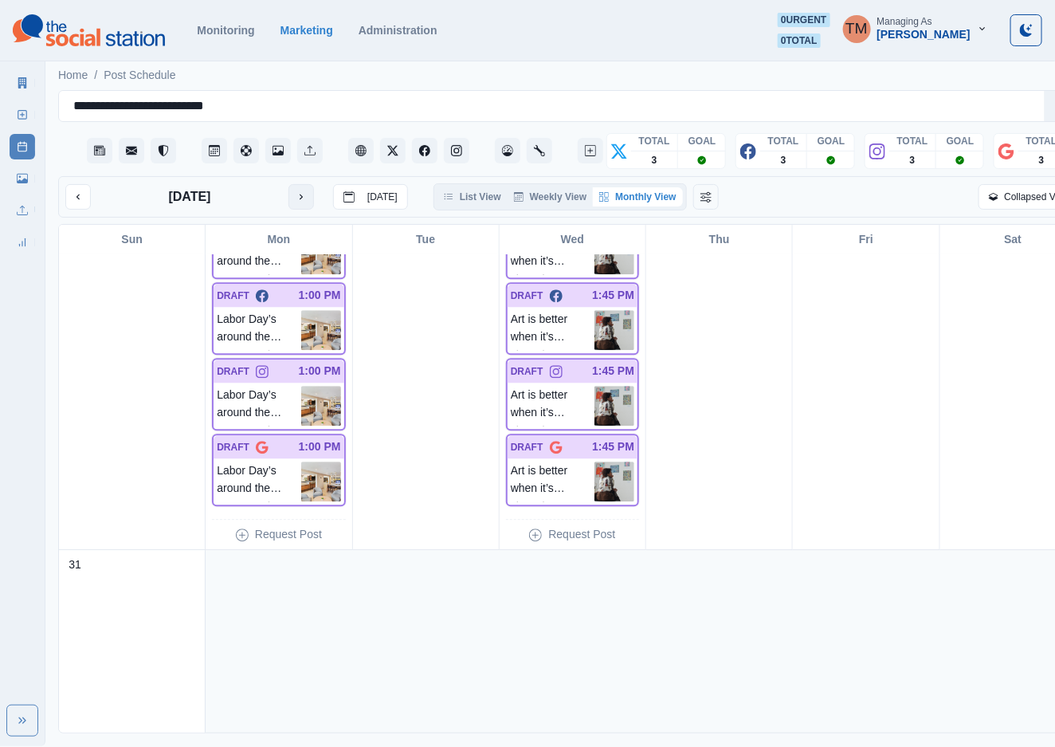
click at [302, 203] on button "next month" at bounding box center [300, 196] width 25 height 25
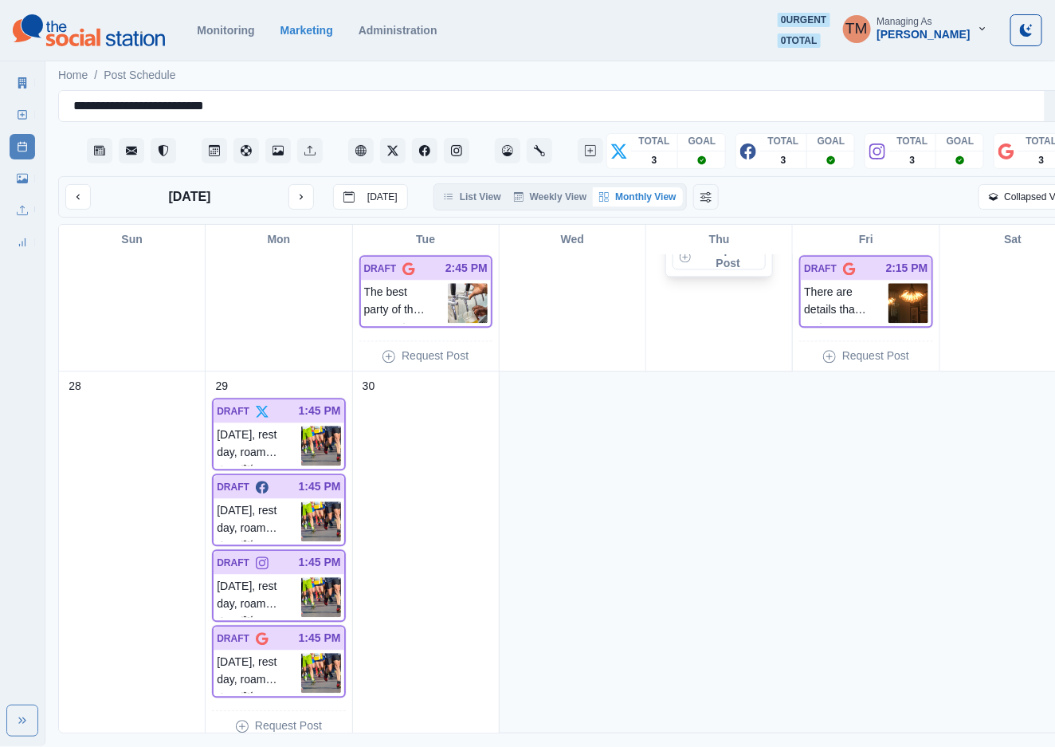
scroll to position [1373, 0]
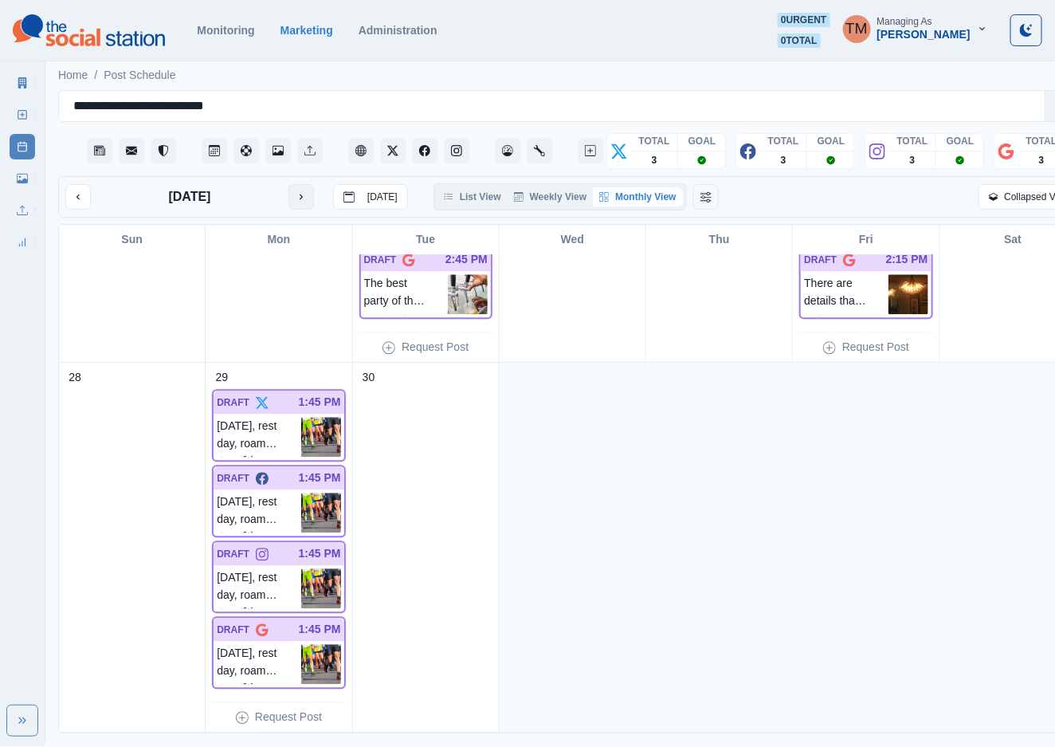
click at [313, 196] on button "next month" at bounding box center [300, 196] width 25 height 25
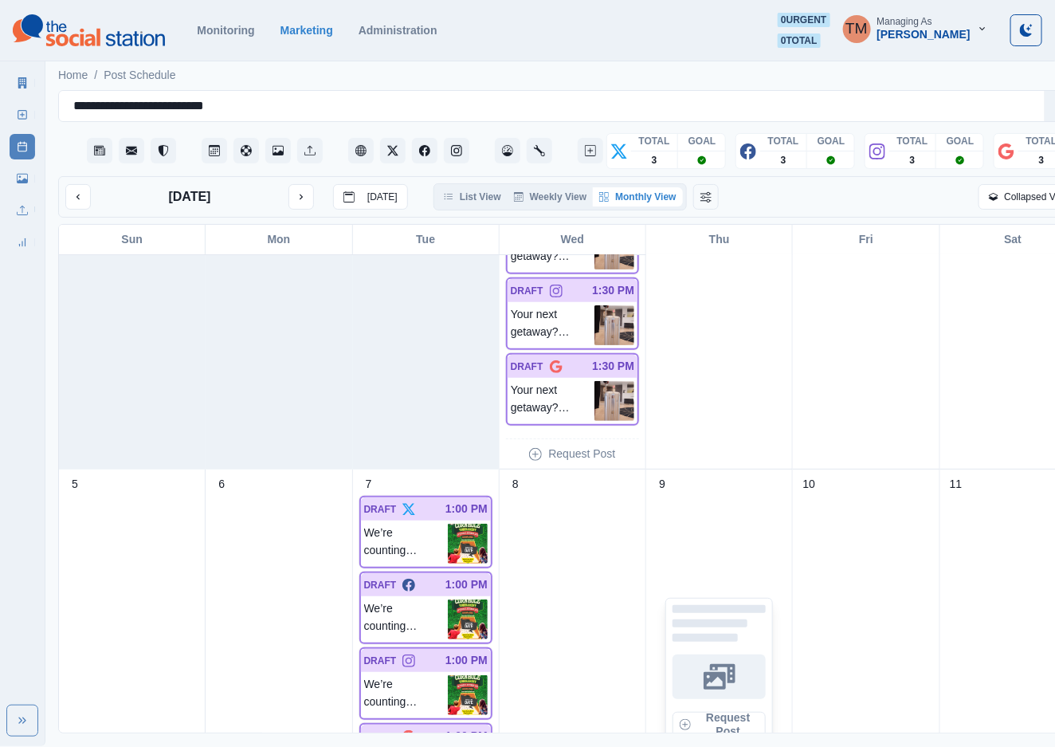
scroll to position [120, 0]
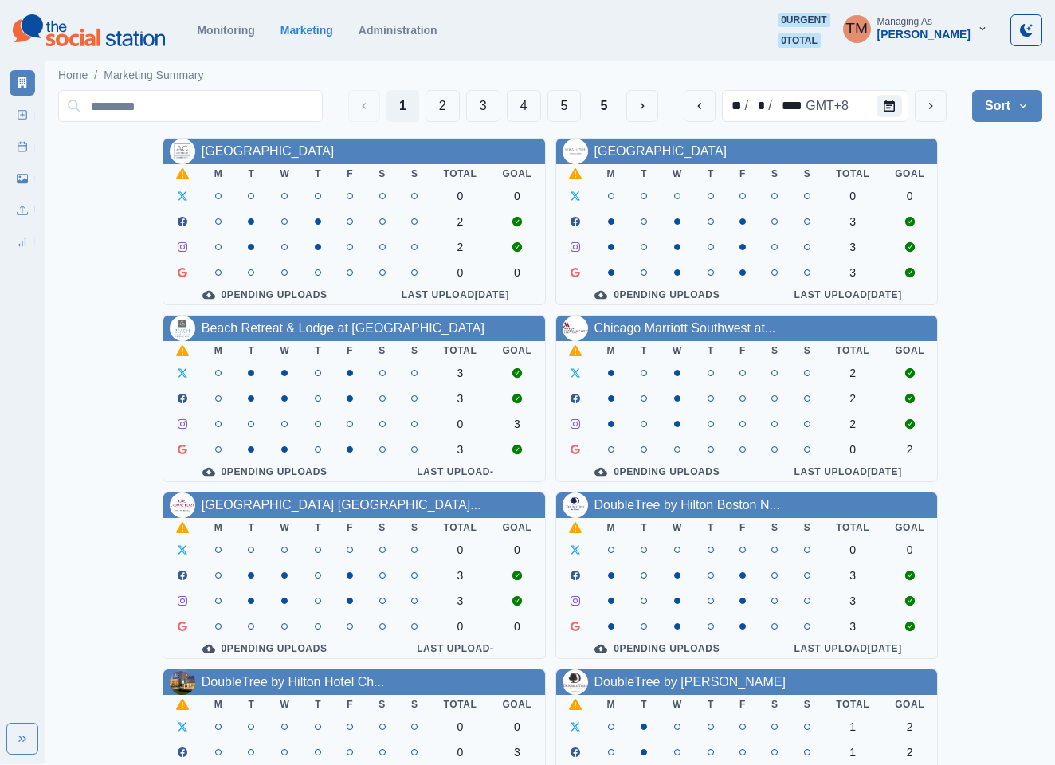
scroll to position [478, 0]
